Goal: Task Accomplishment & Management: Use online tool/utility

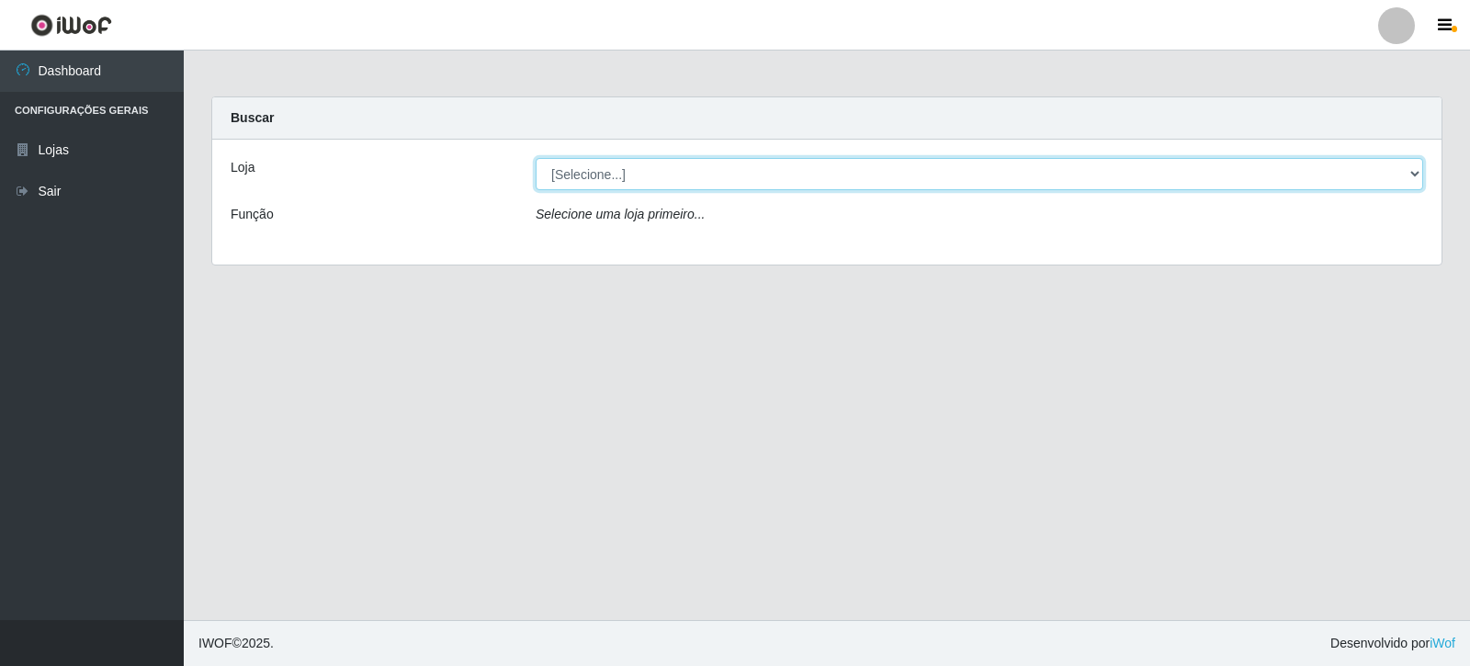
click at [1411, 174] on select "[Selecione...] Rede Compras Supermercados - LOJA 3" at bounding box center [980, 174] width 888 height 32
select select "162"
click at [536, 158] on select "[Selecione...] Rede Compras Supermercados - LOJA 3" at bounding box center [980, 174] width 888 height 32
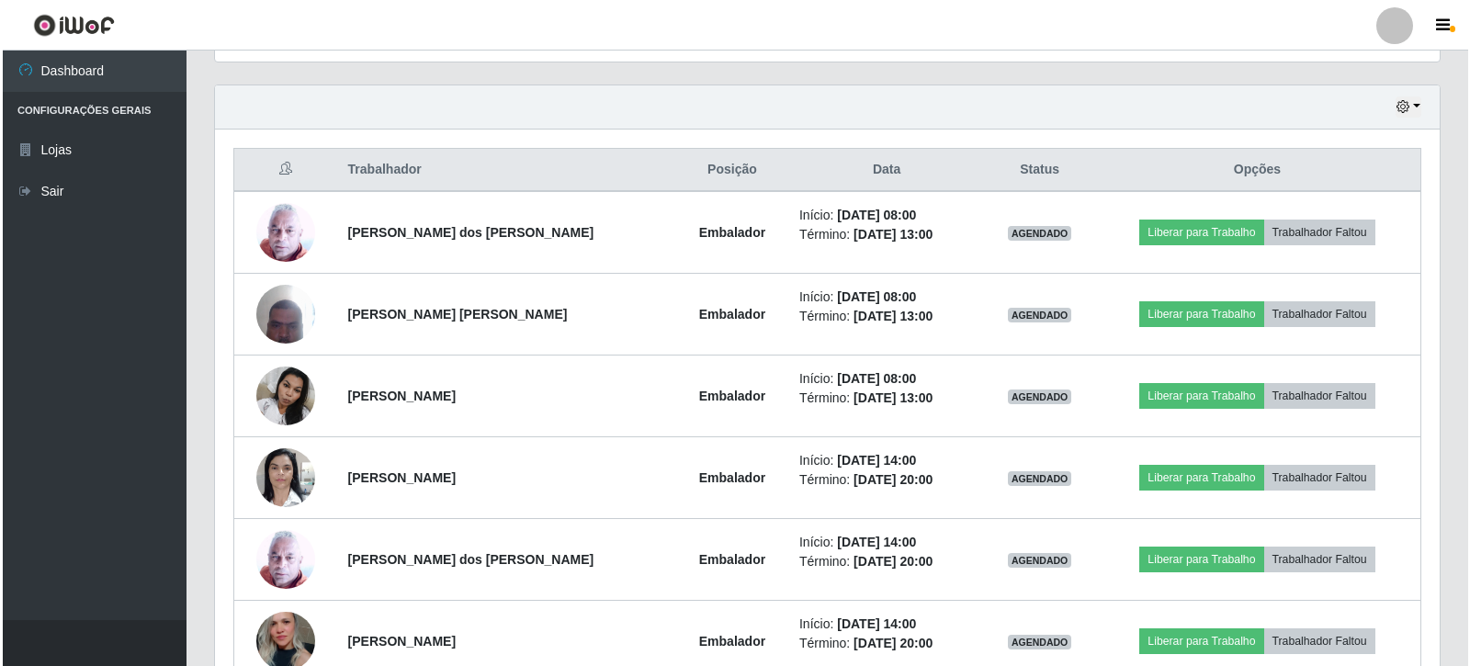
scroll to position [643, 0]
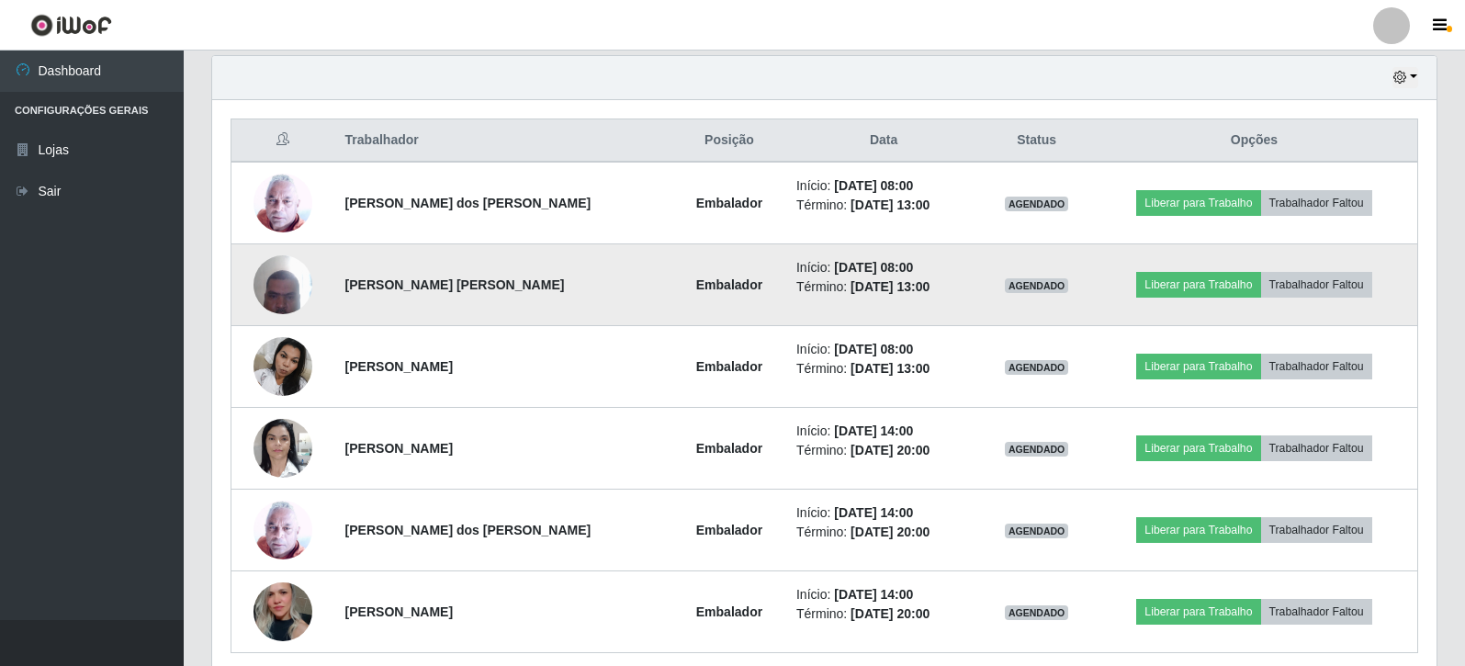
click at [277, 301] on img at bounding box center [283, 284] width 59 height 78
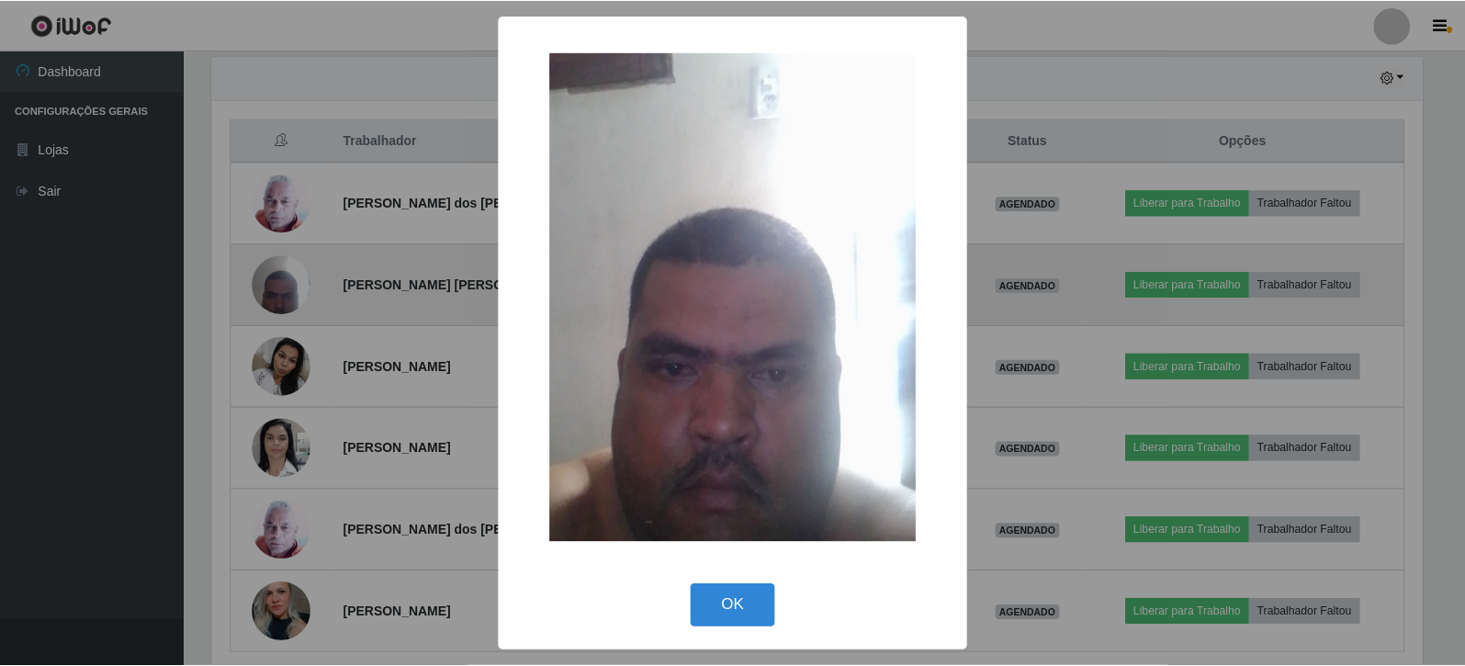
scroll to position [381, 1216]
click at [277, 301] on div "× OK Cancel" at bounding box center [735, 333] width 1470 height 666
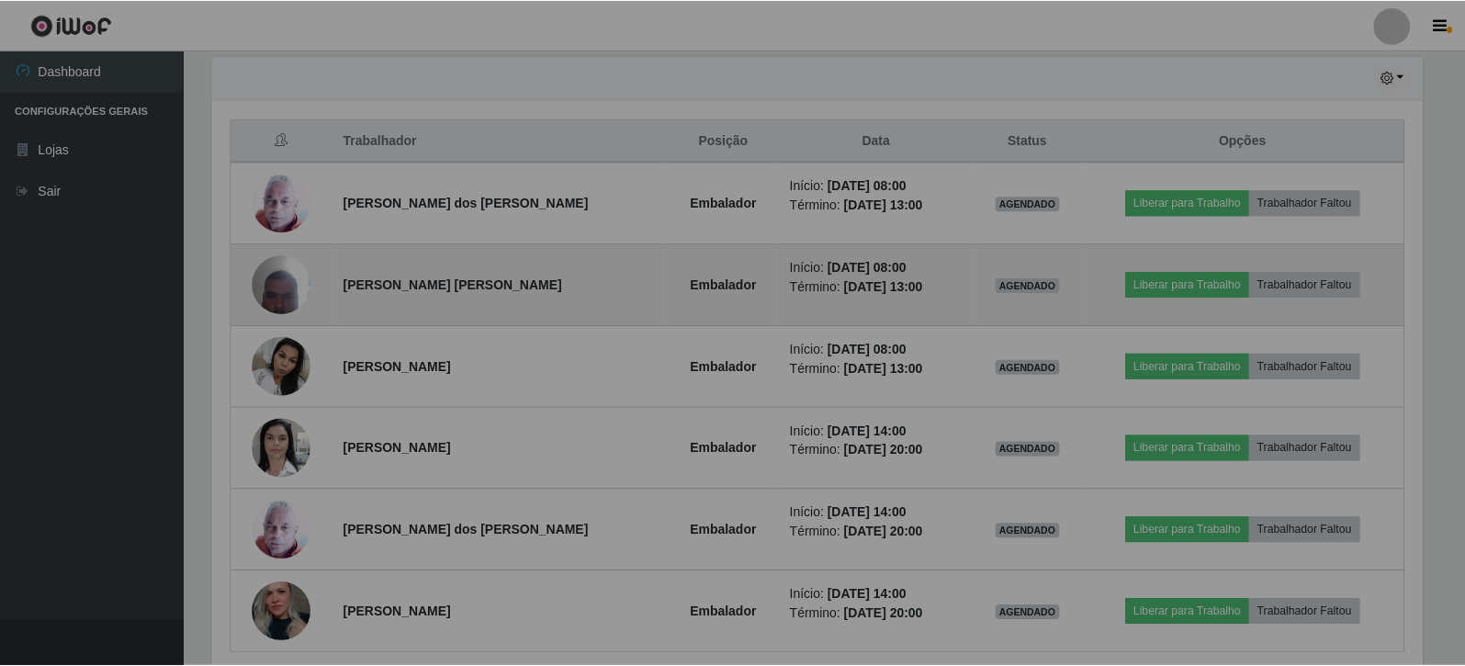
scroll to position [381, 1225]
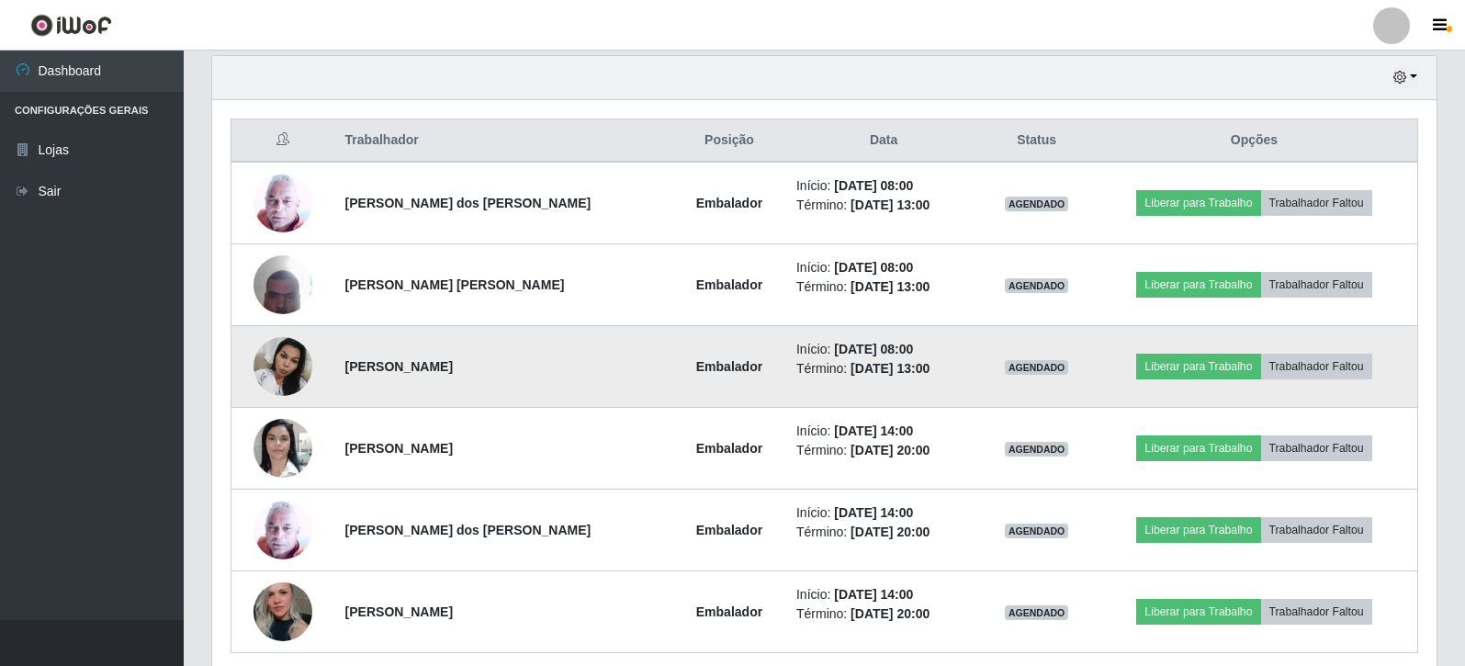
click at [281, 363] on img at bounding box center [283, 366] width 59 height 78
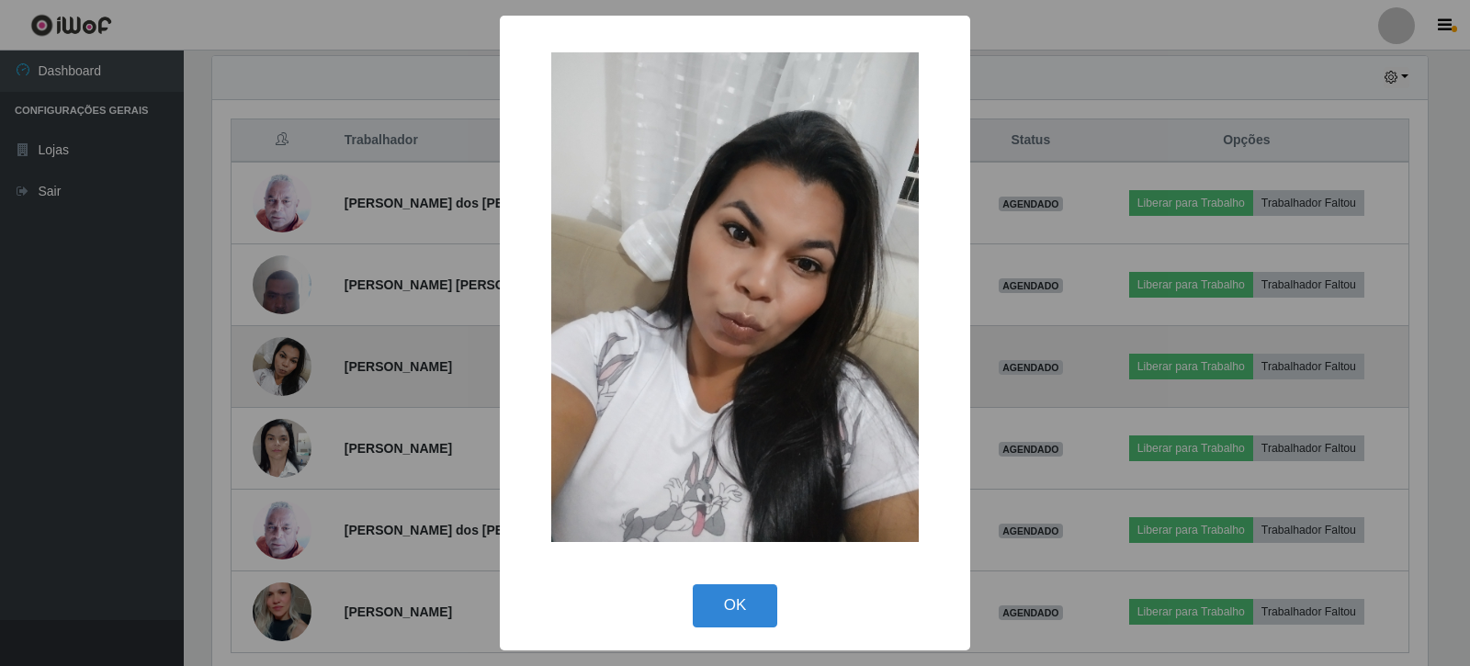
click at [282, 364] on div "× OK Cancel" at bounding box center [735, 333] width 1470 height 666
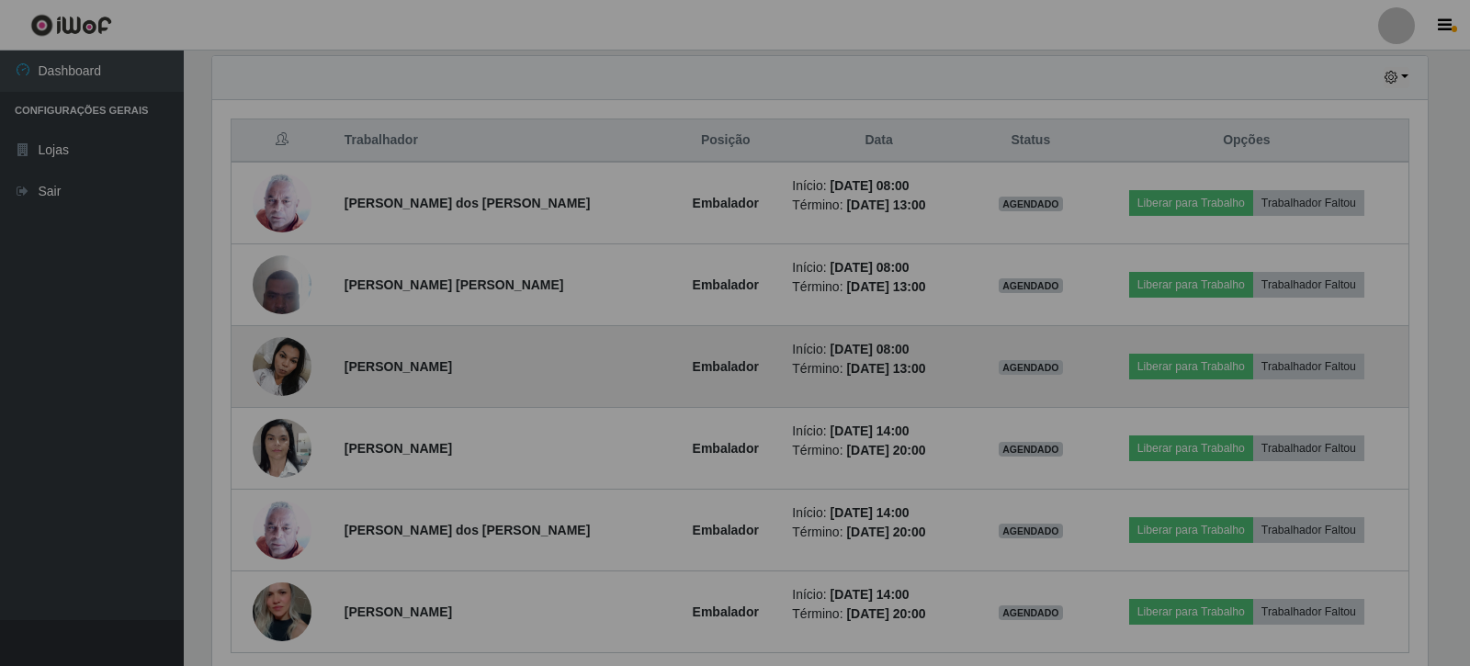
scroll to position [381, 1225]
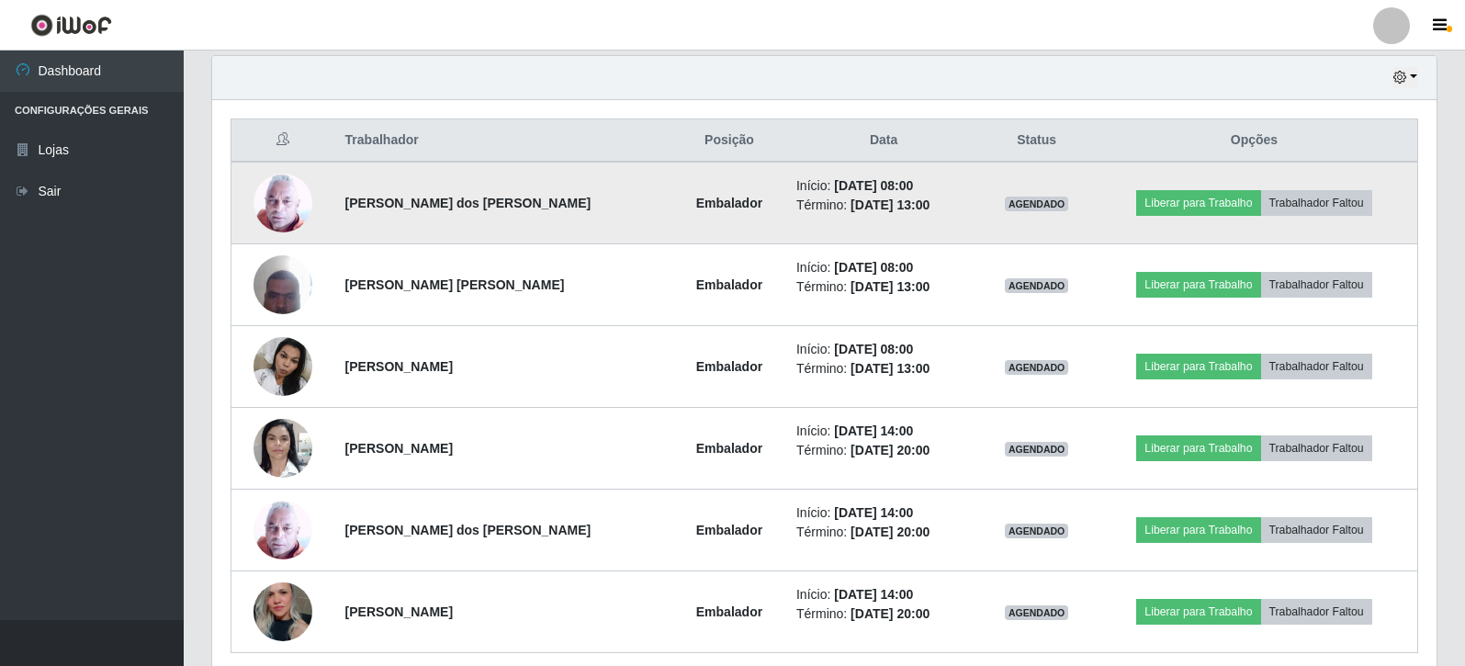
click at [273, 198] on img at bounding box center [283, 203] width 59 height 60
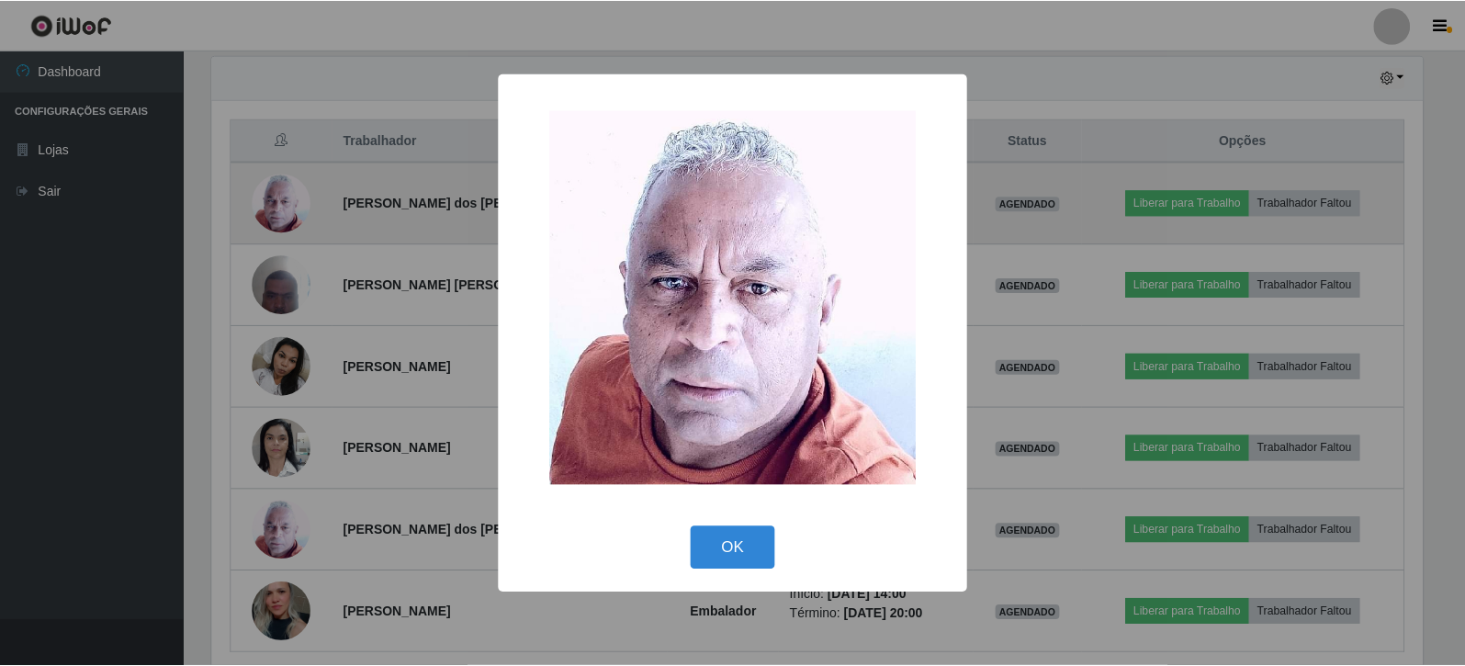
scroll to position [381, 1216]
click at [273, 198] on div "× OK Cancel" at bounding box center [735, 333] width 1470 height 666
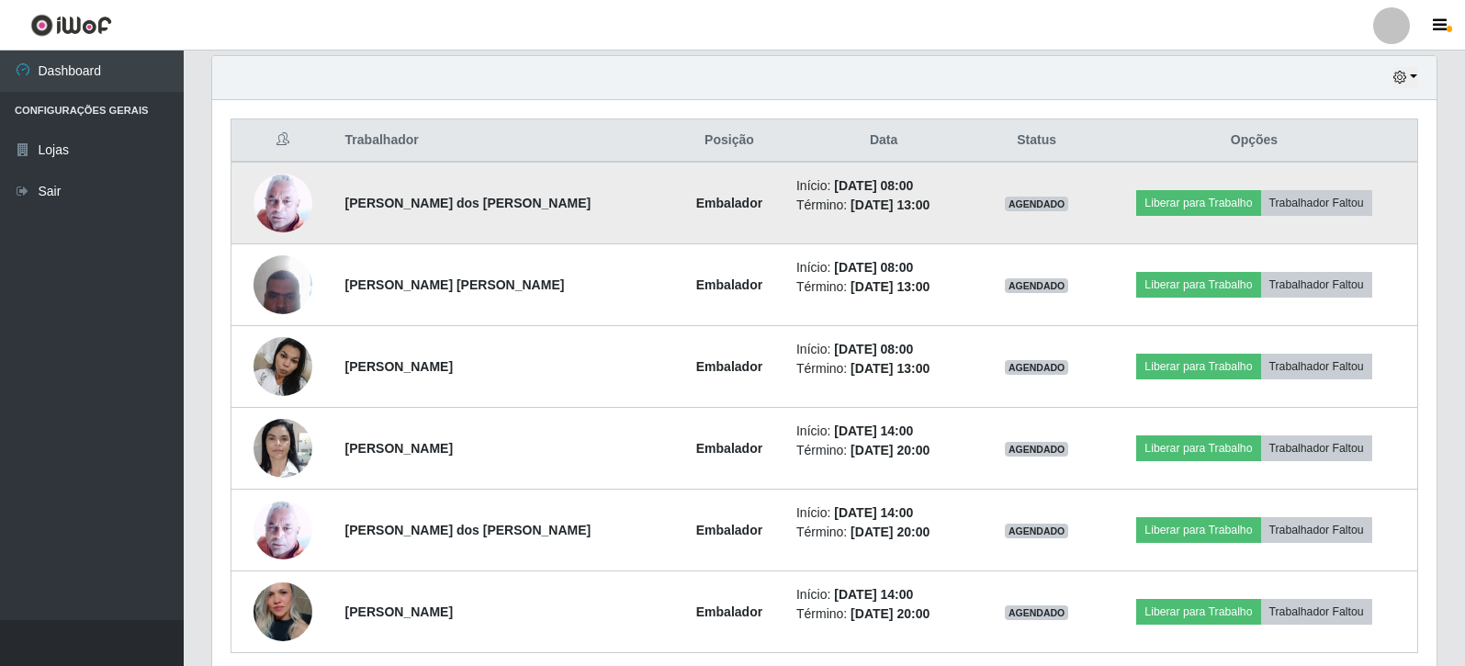
scroll to position [381, 1225]
click at [1181, 209] on button "Liberar para Trabalho" at bounding box center [1199, 203] width 124 height 26
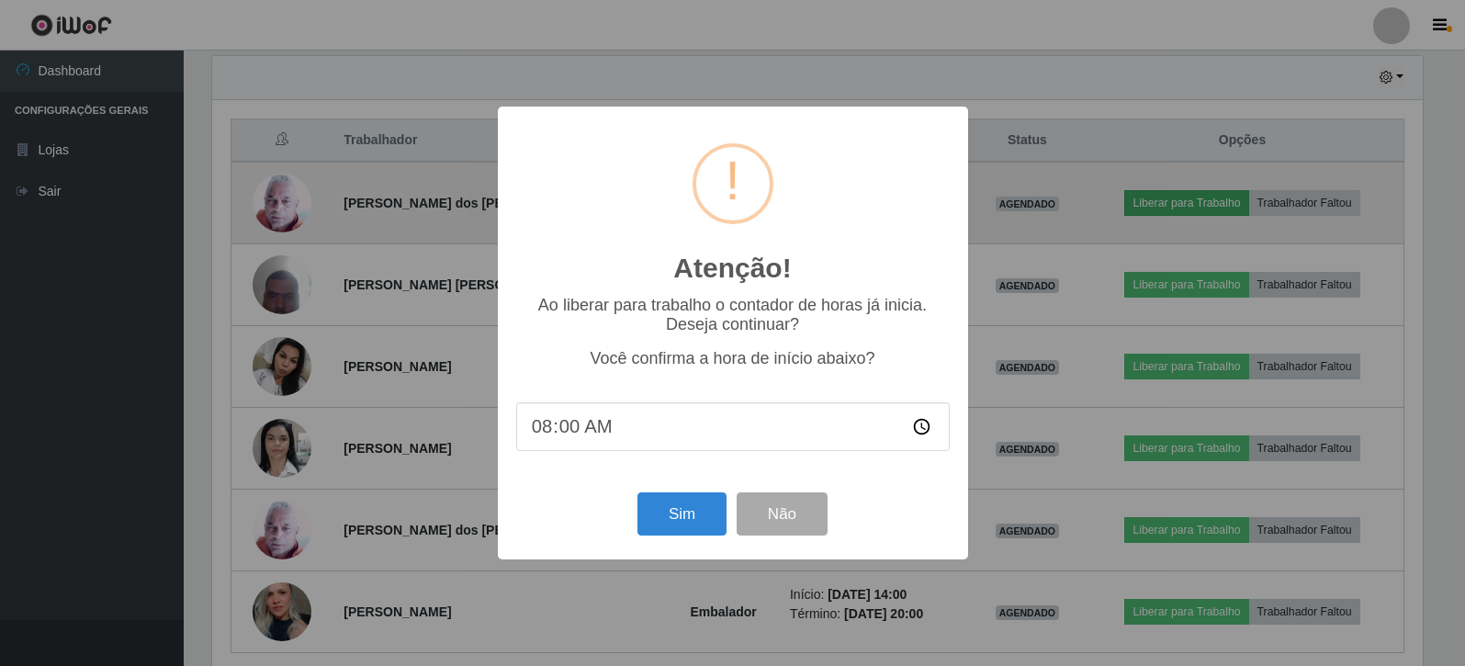
scroll to position [381, 1216]
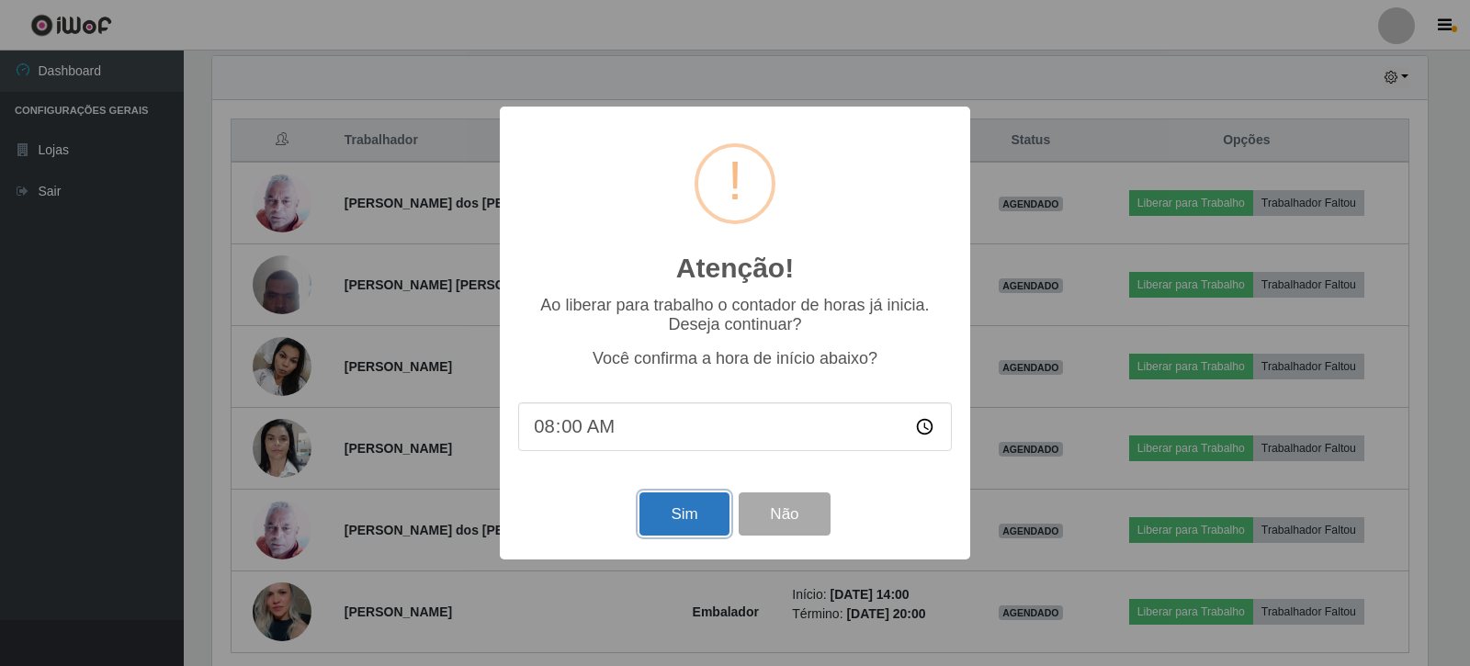
click at [679, 517] on button "Sim" at bounding box center [683, 513] width 89 height 43
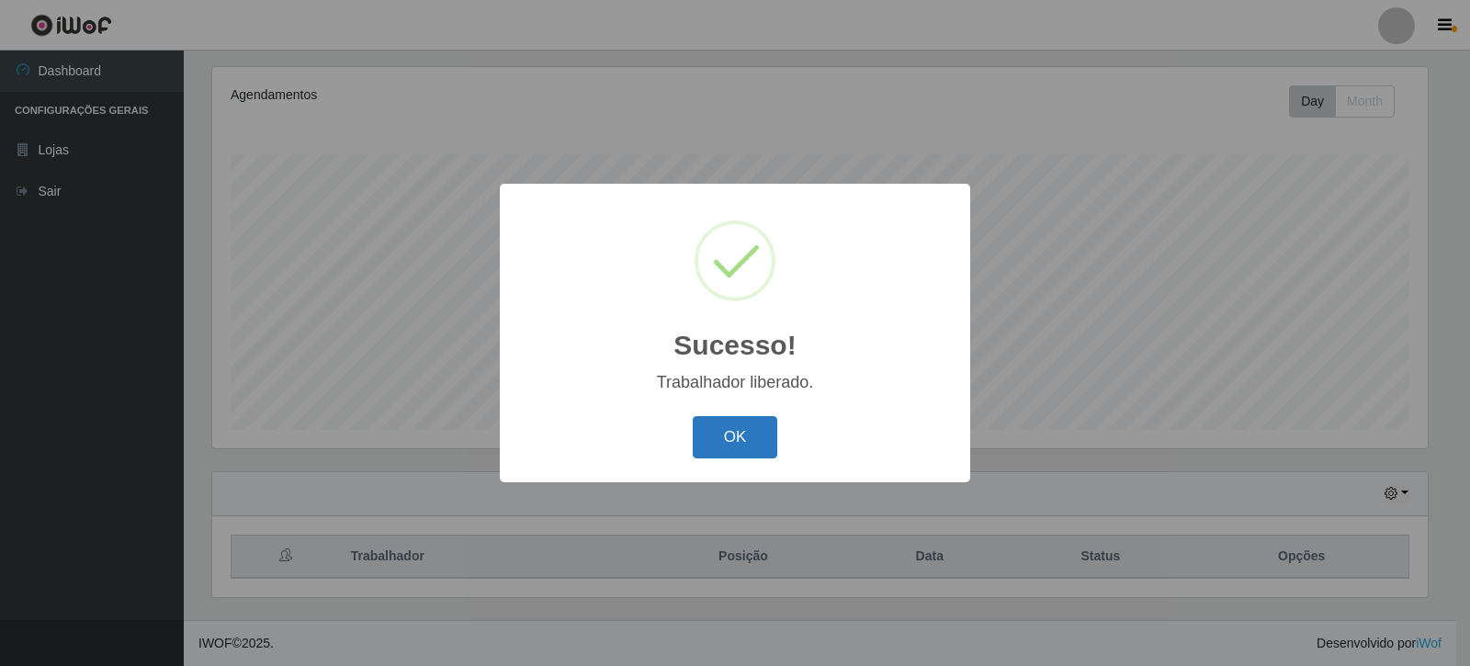
click at [746, 436] on button "OK" at bounding box center [735, 437] width 85 height 43
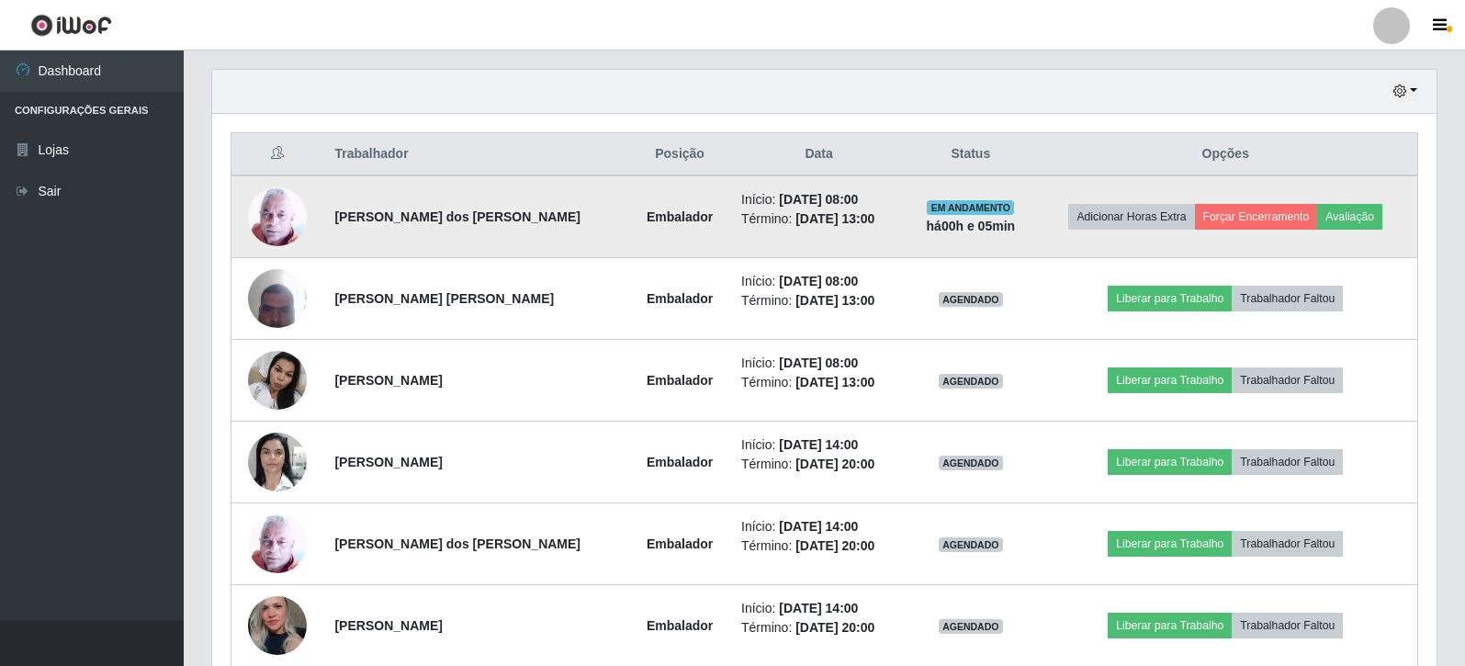
scroll to position [718, 0]
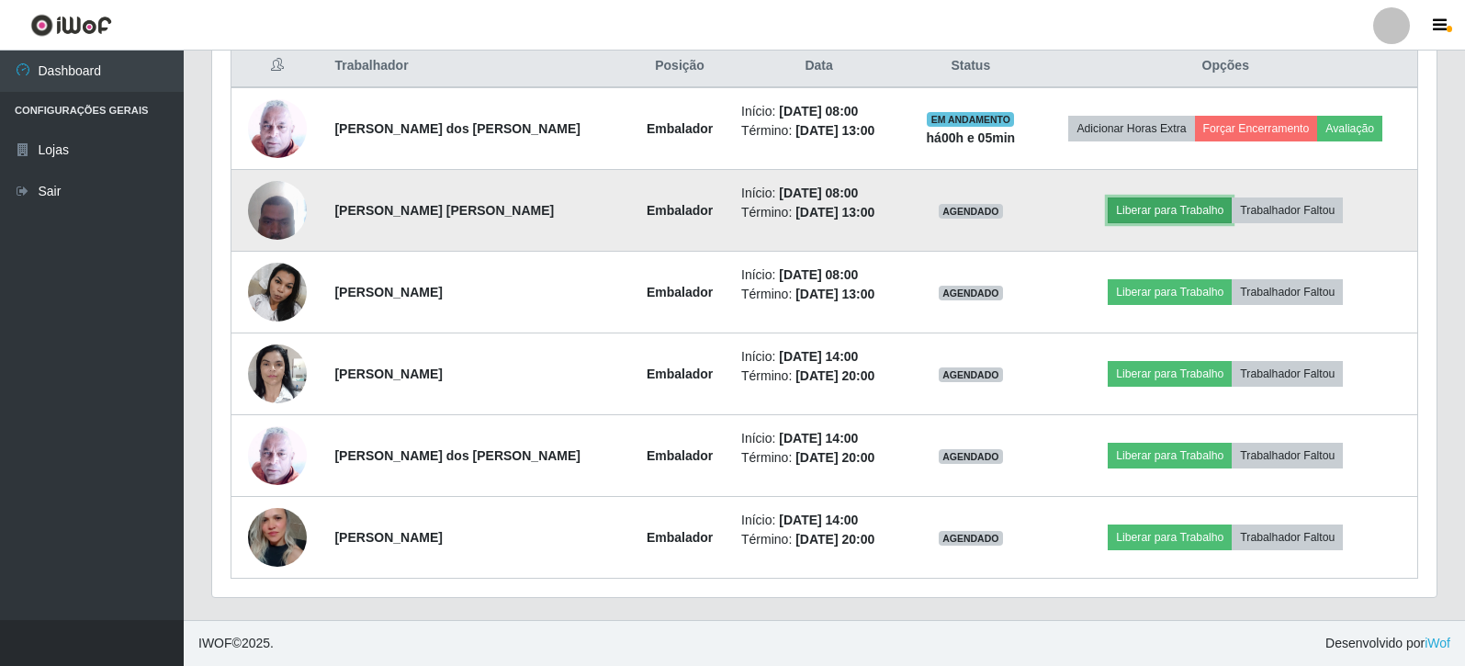
click at [1137, 211] on button "Liberar para Trabalho" at bounding box center [1170, 211] width 124 height 26
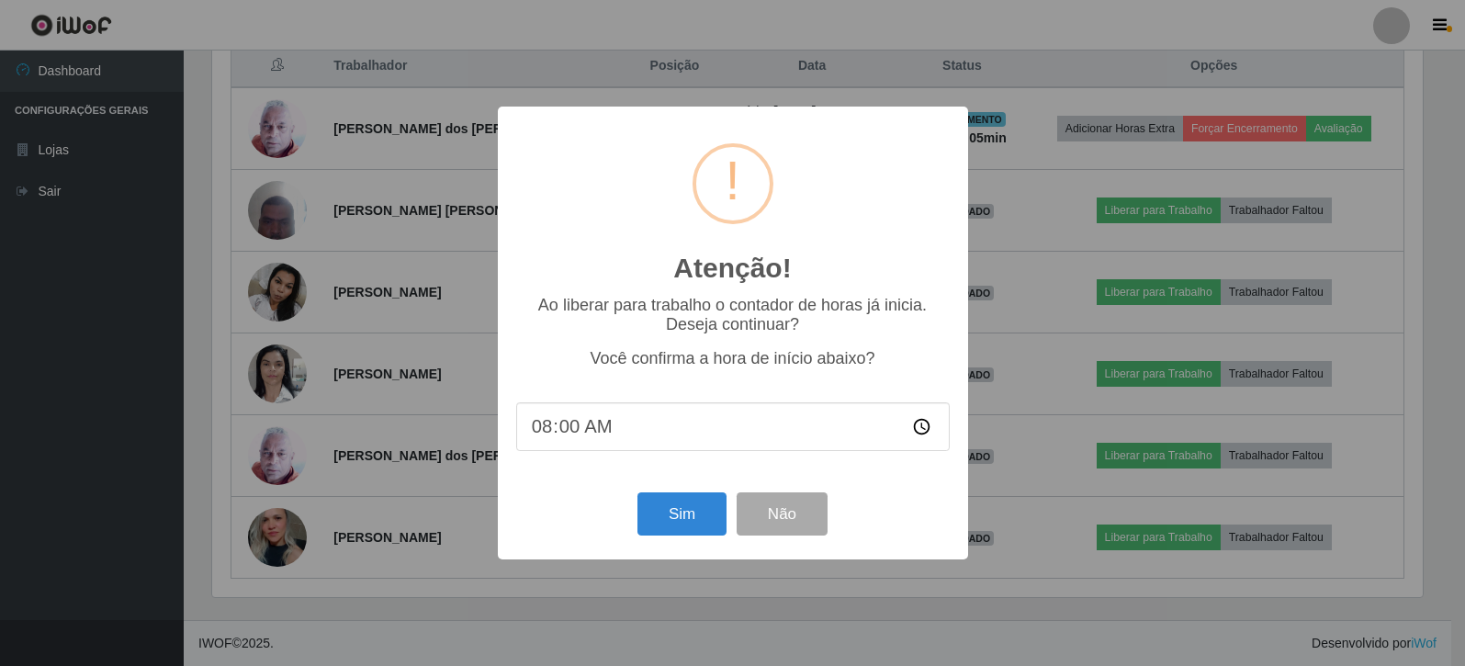
scroll to position [381, 1216]
click at [697, 515] on button "Sim" at bounding box center [683, 513] width 89 height 43
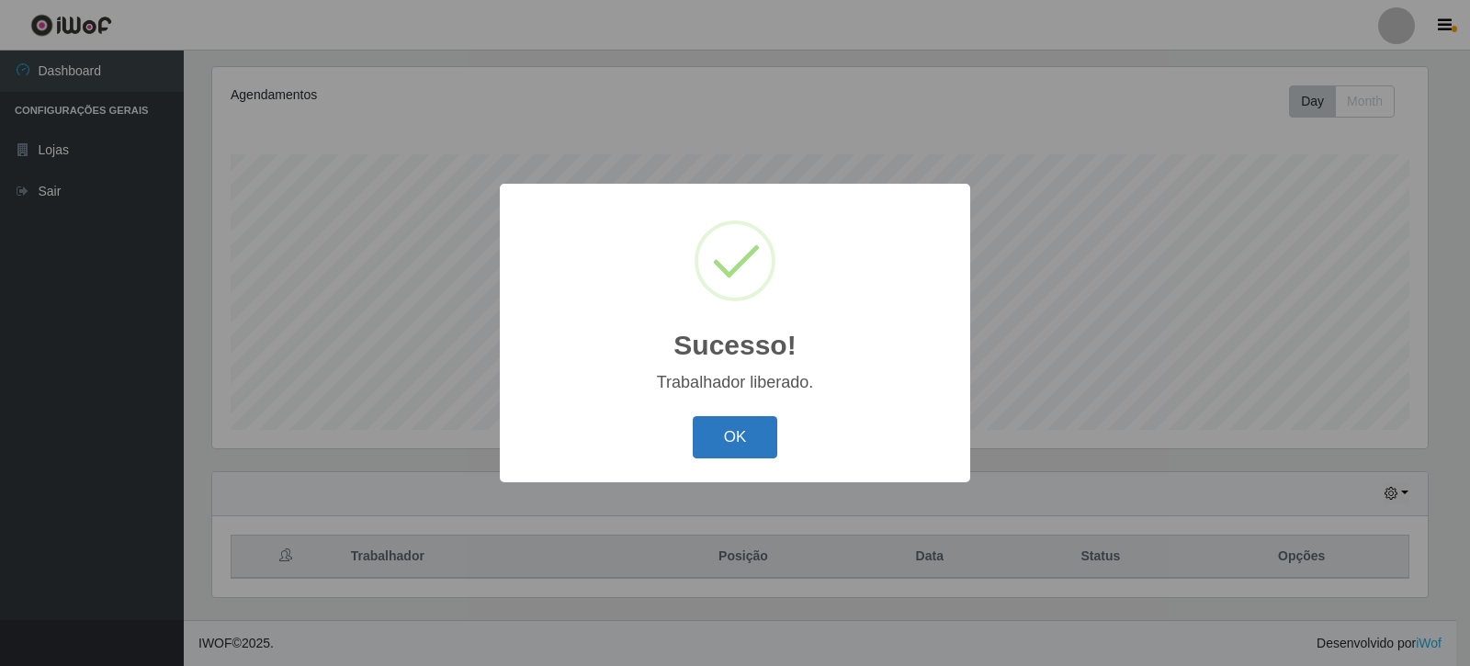
click at [730, 432] on button "OK" at bounding box center [735, 437] width 85 height 43
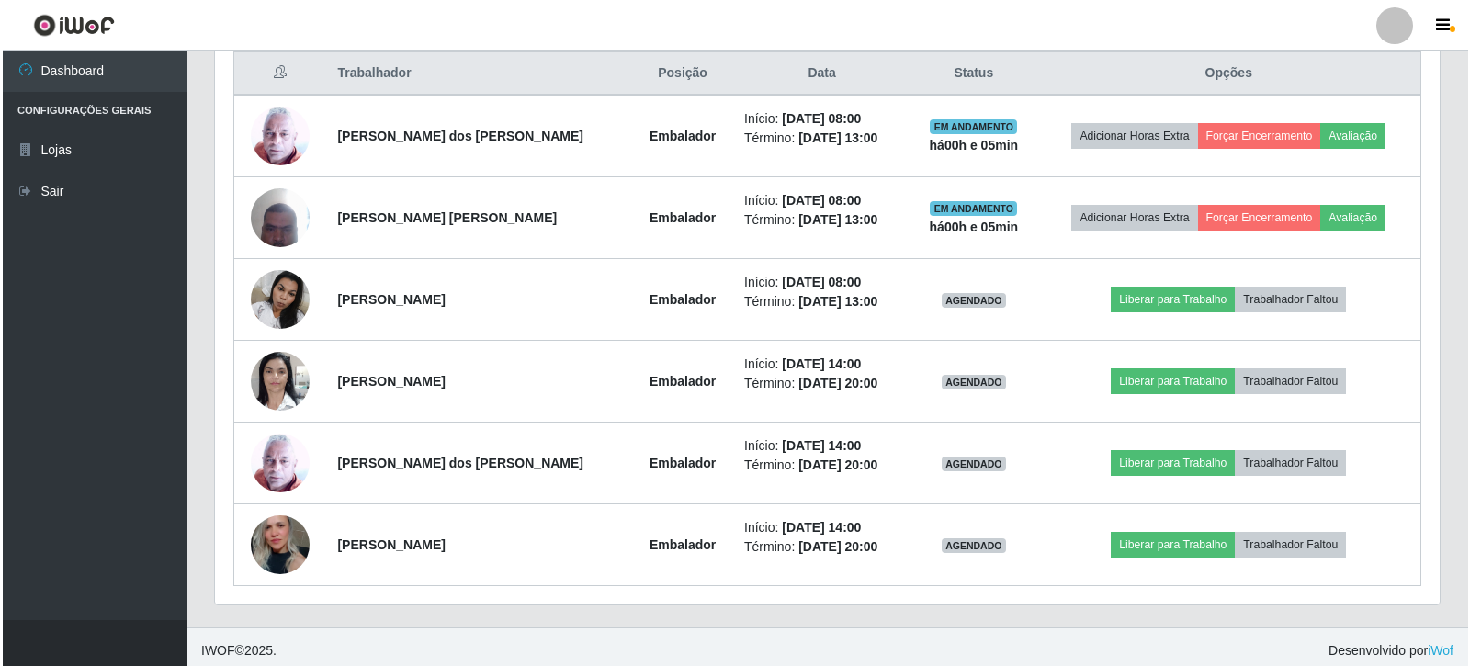
scroll to position [718, 0]
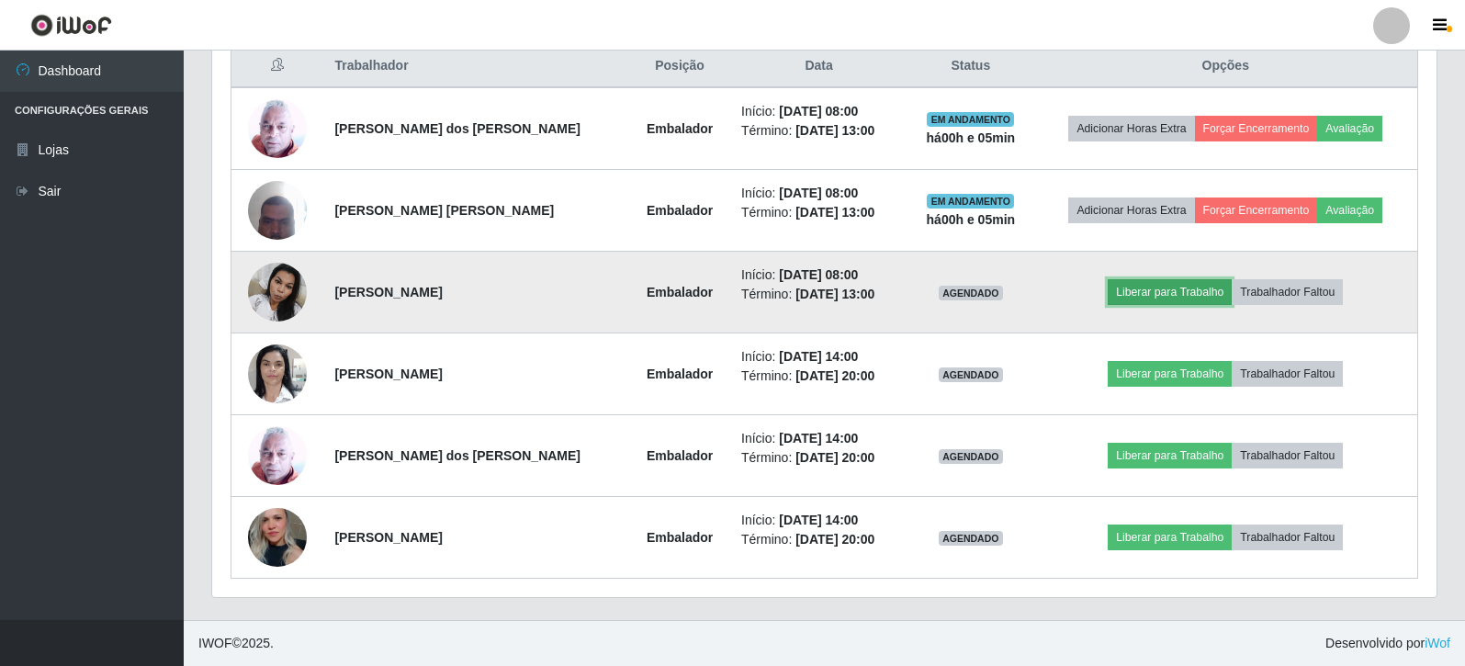
click at [1178, 298] on button "Liberar para Trabalho" at bounding box center [1170, 292] width 124 height 26
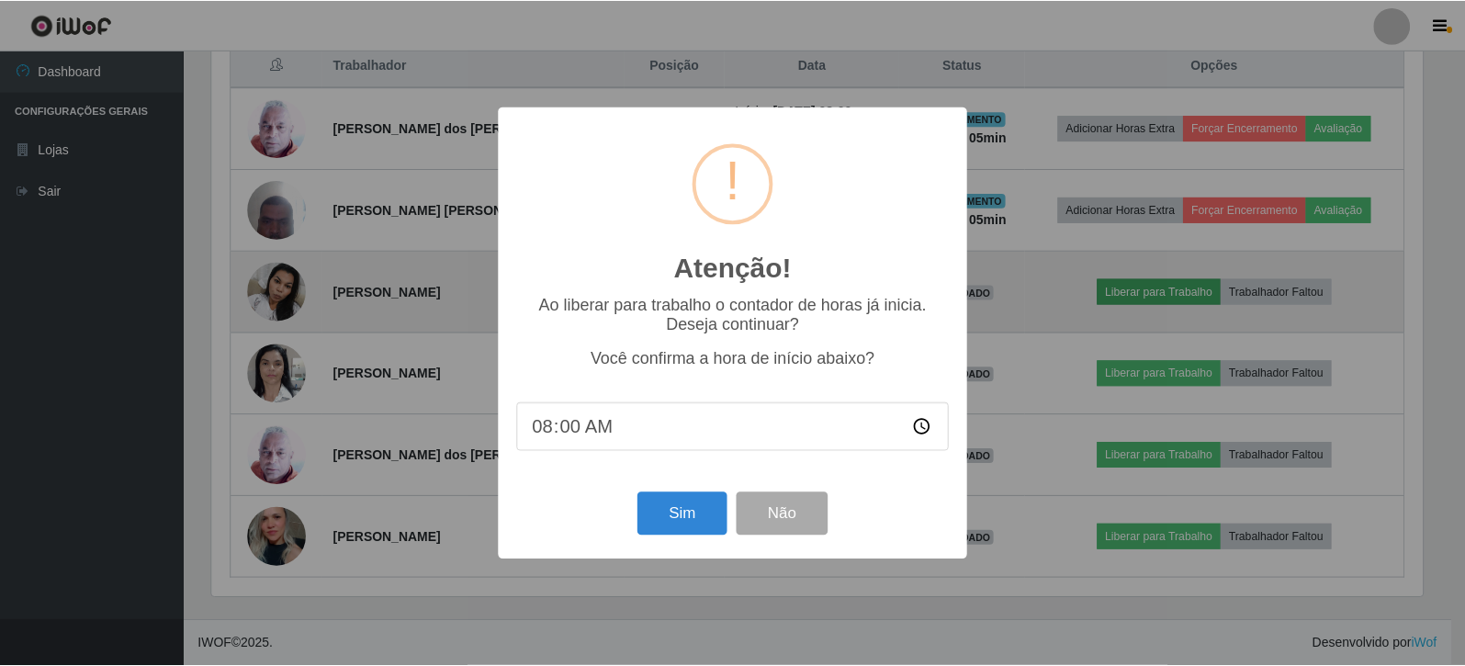
scroll to position [381, 1216]
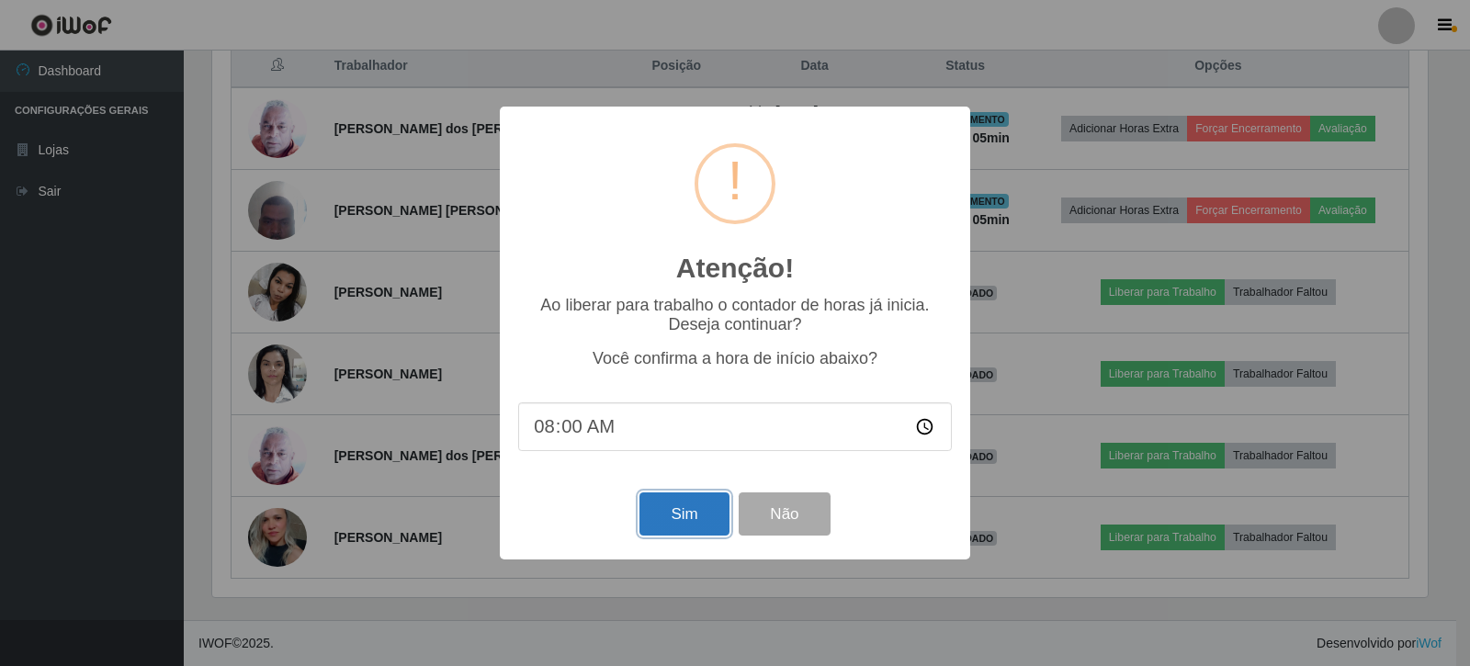
click at [696, 512] on button "Sim" at bounding box center [683, 513] width 89 height 43
